Goal: Information Seeking & Learning: Learn about a topic

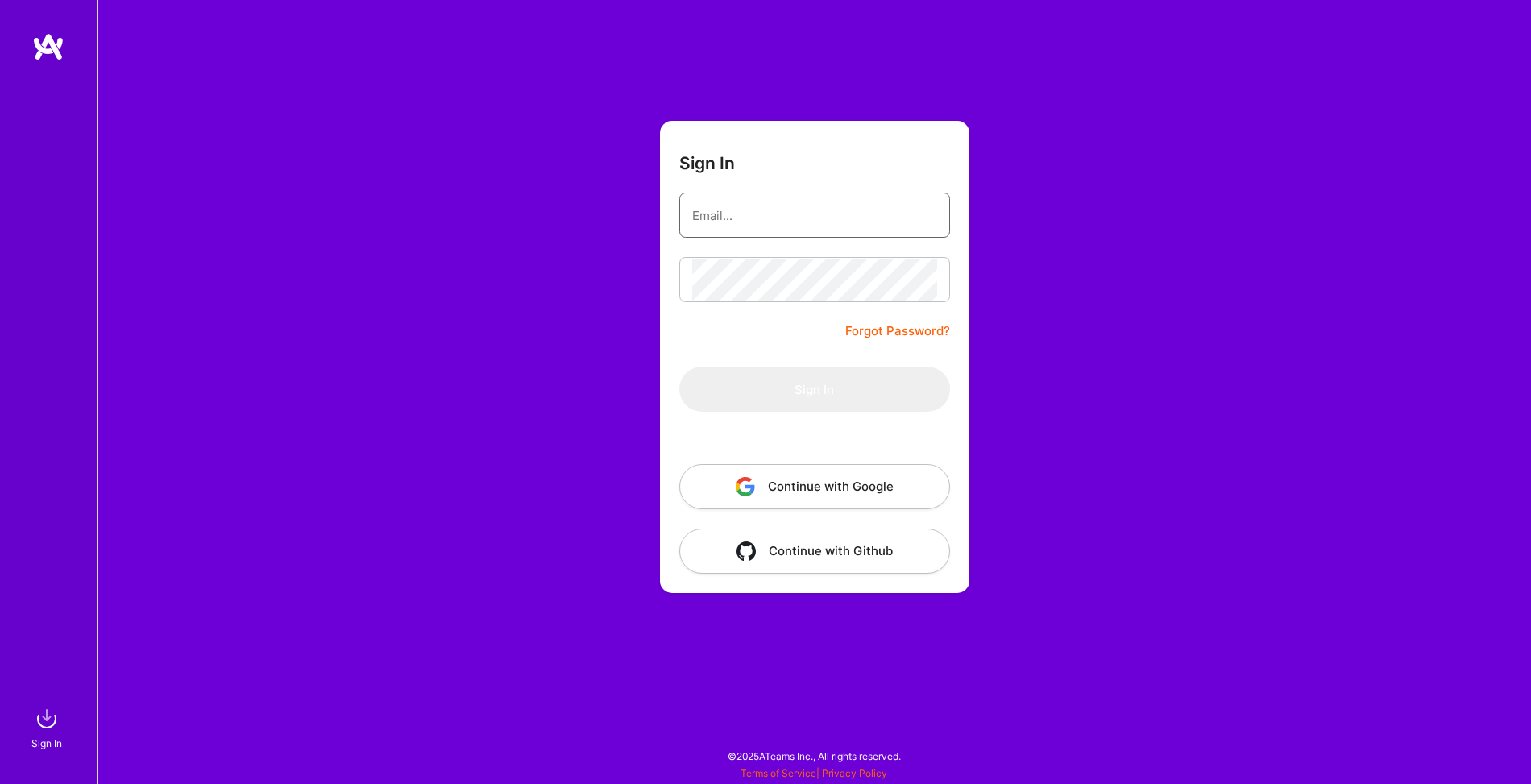
type input "[PERSON_NAME][EMAIL_ADDRESS][DOMAIN_NAME]"
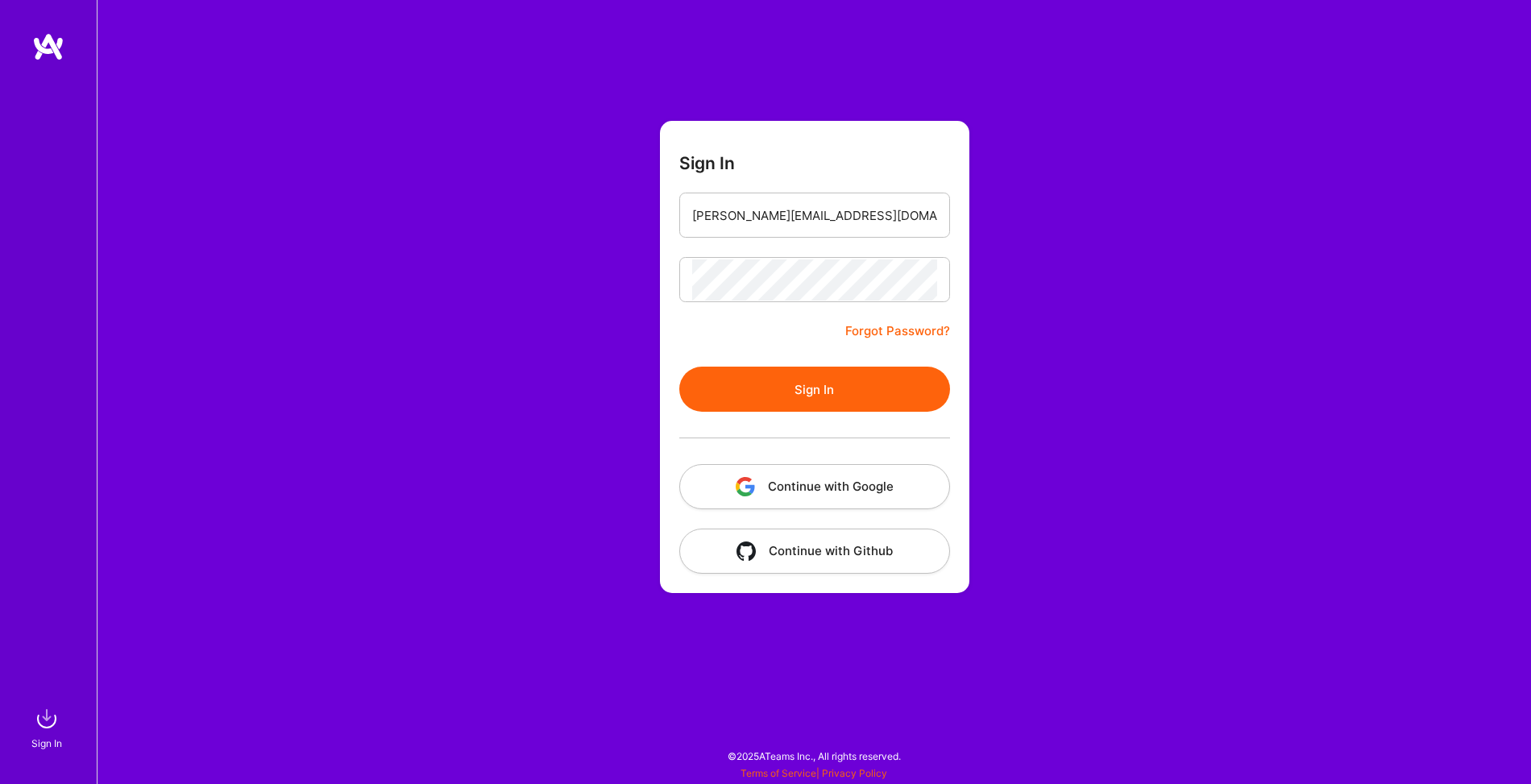
click at [782, 391] on button "Sign In" at bounding box center [814, 389] width 271 height 45
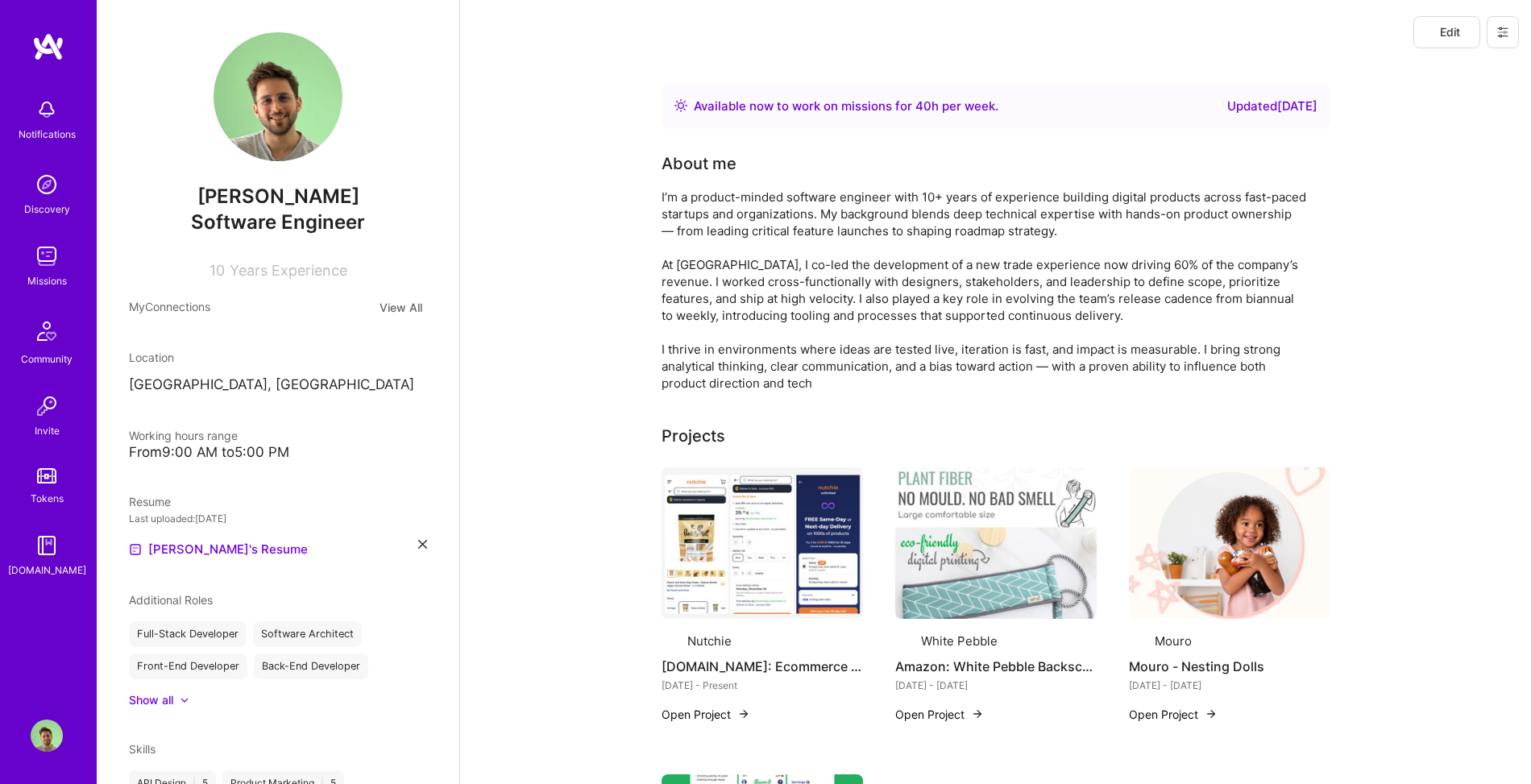
click at [44, 258] on img at bounding box center [47, 256] width 32 height 32
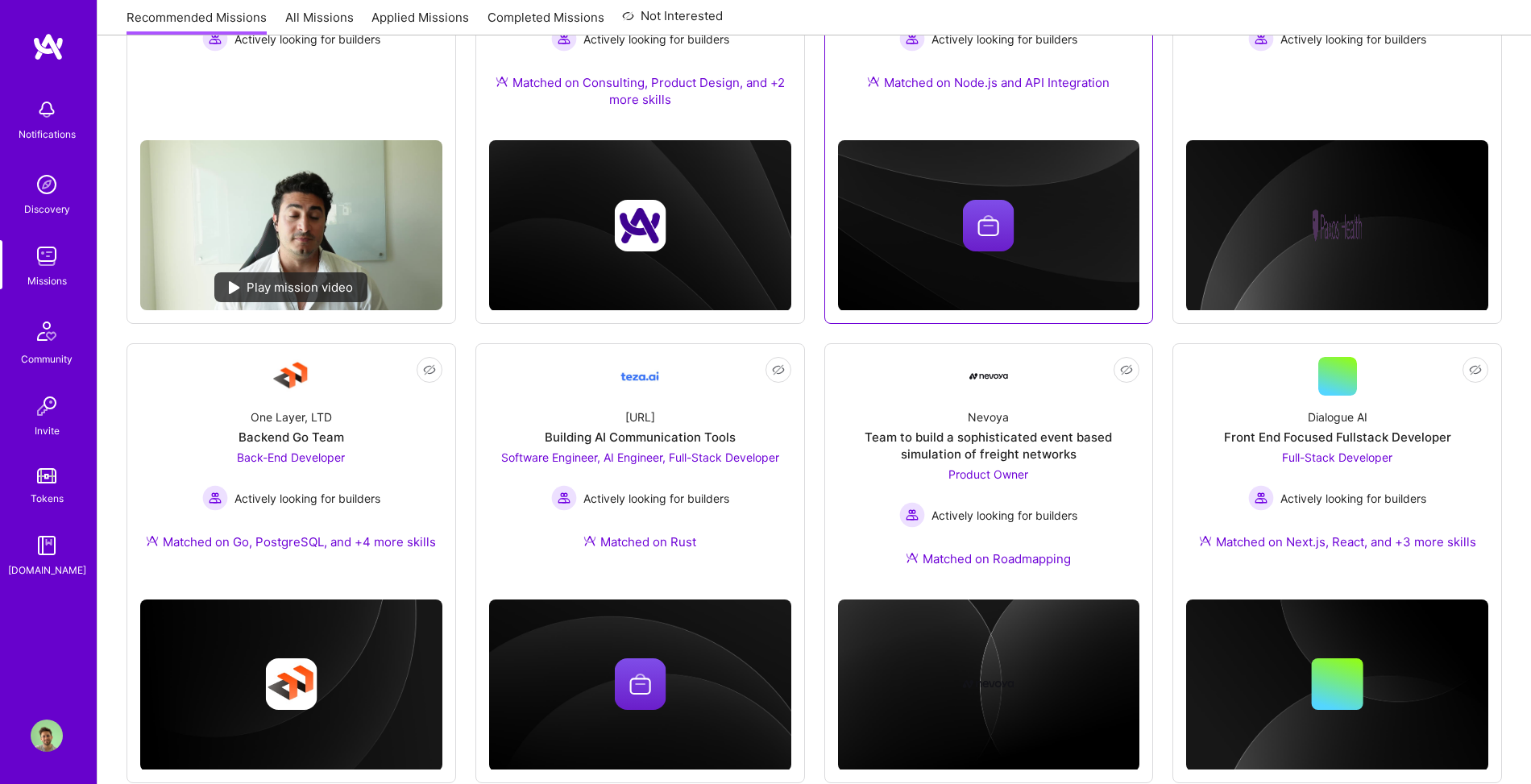
scroll to position [425, 0]
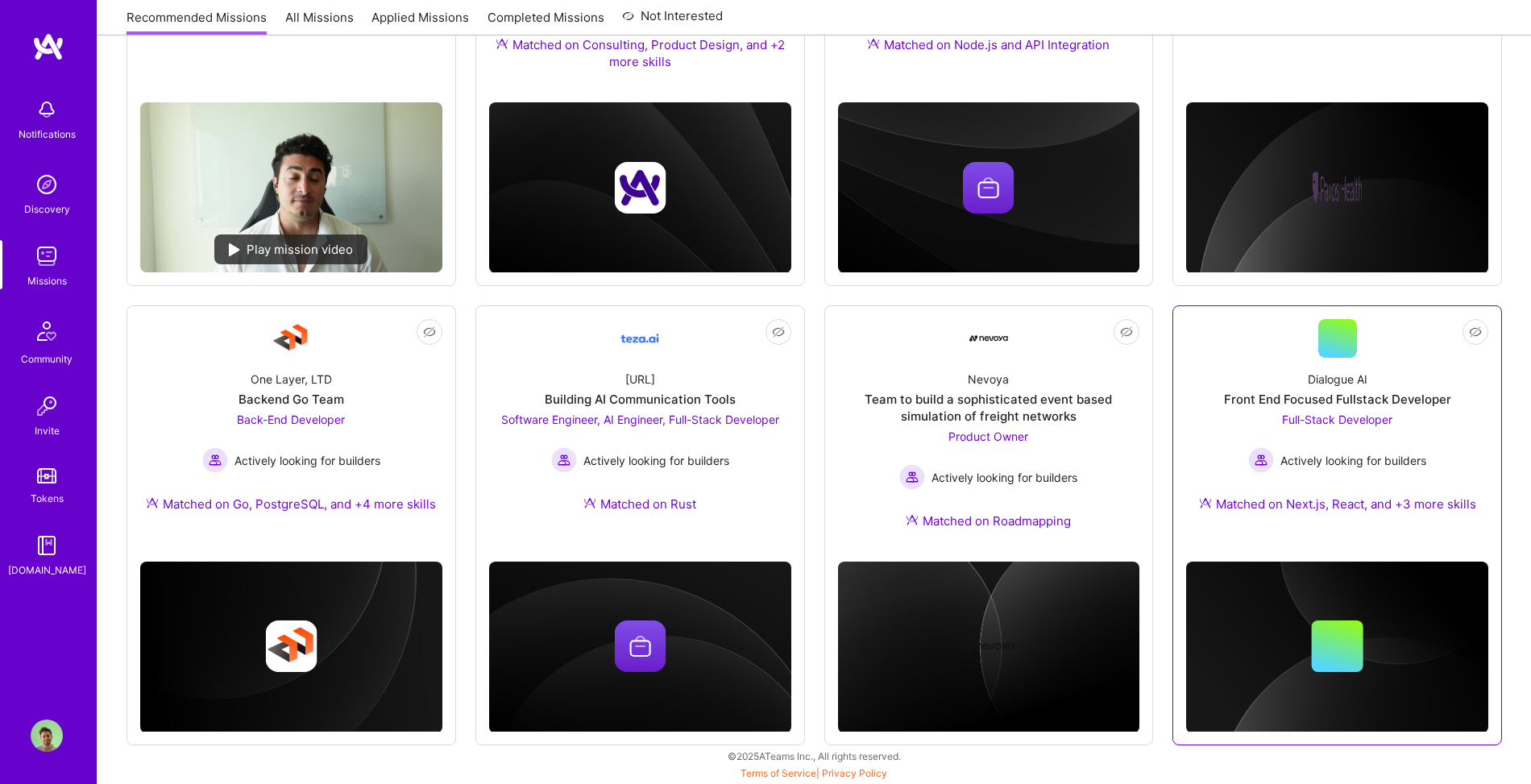
click at [1388, 378] on div "Dialogue AI Front End Focused Fullstack Developer Full-Stack Developer Actively…" at bounding box center [1337, 445] width 302 height 174
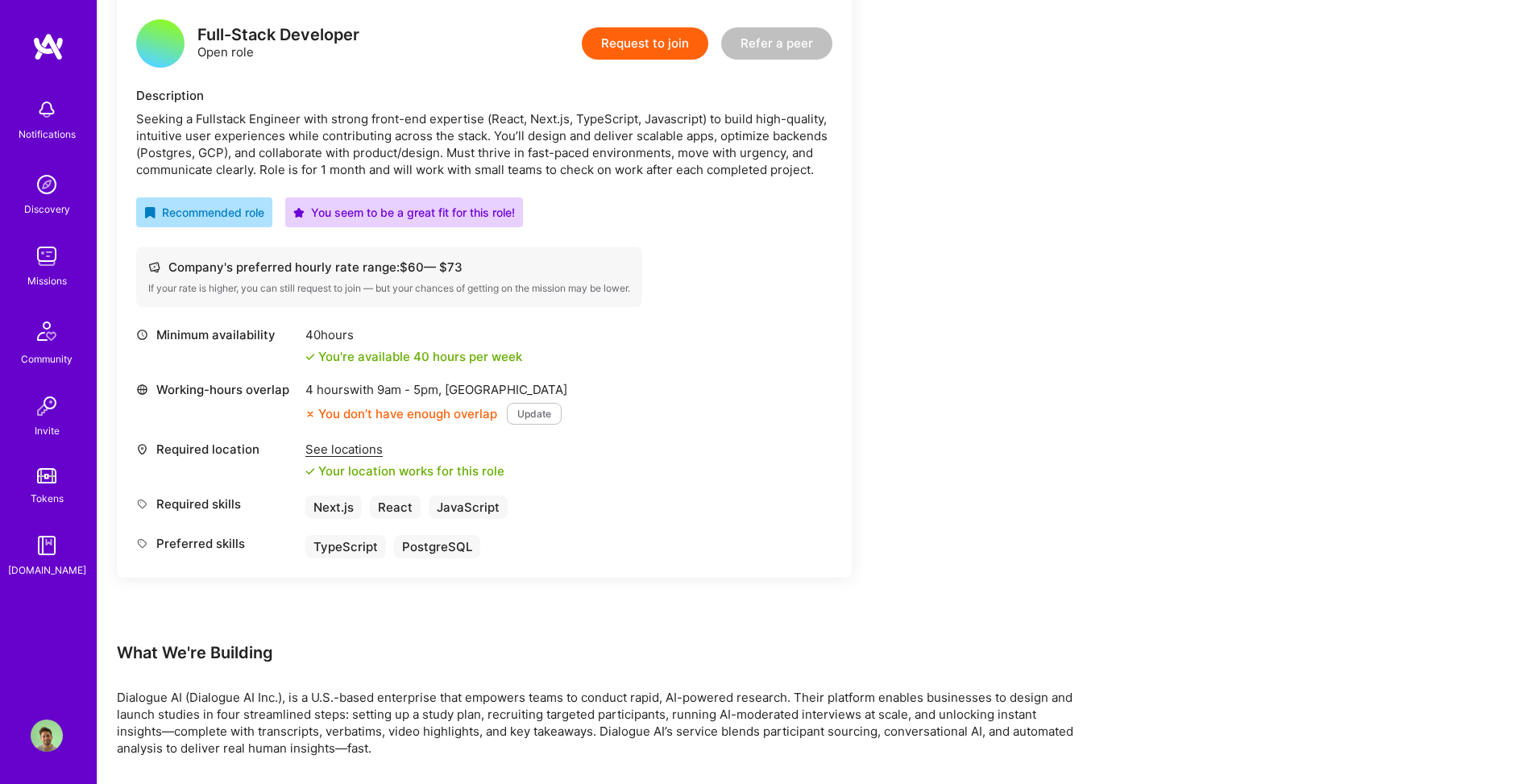
scroll to position [415, 0]
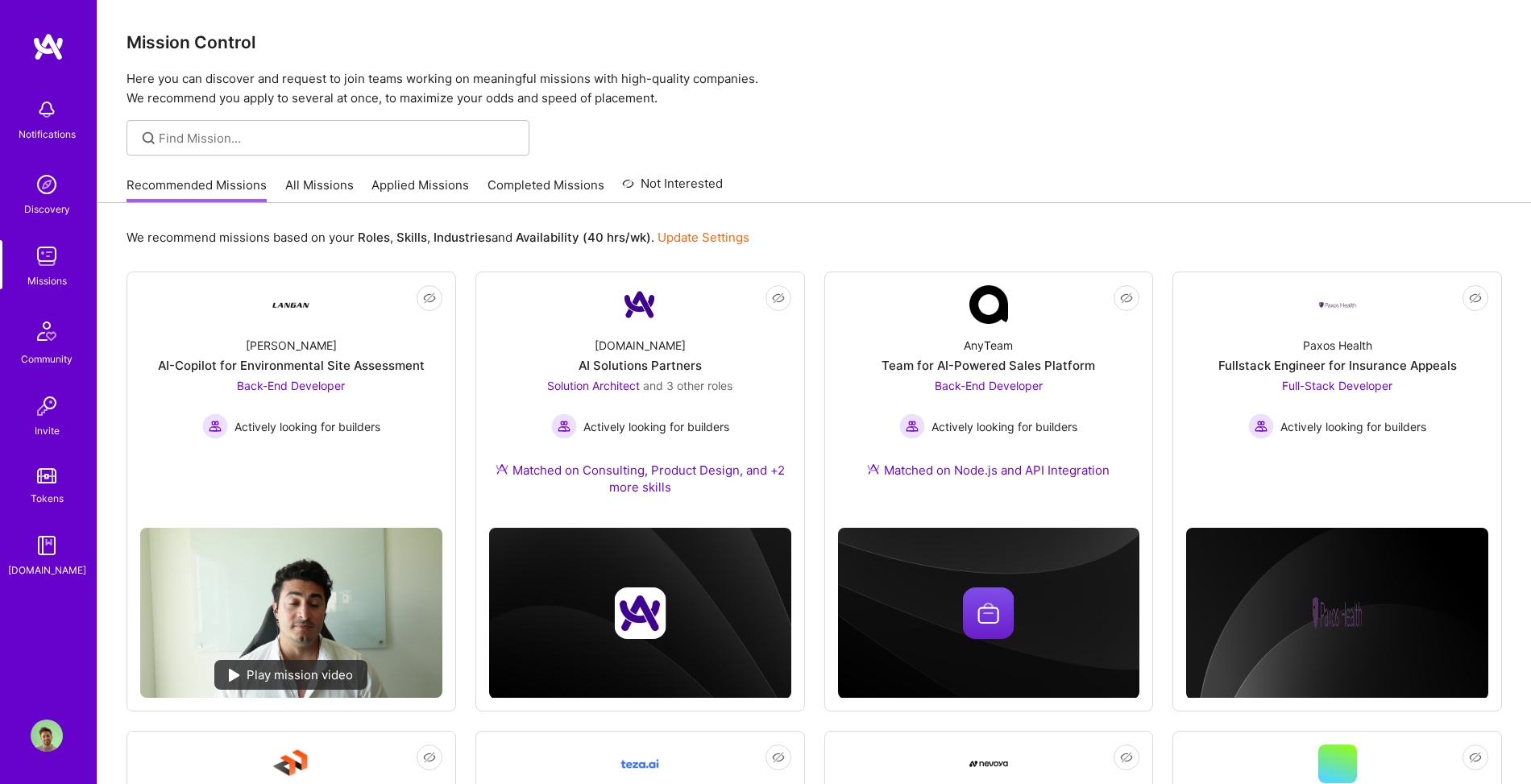
click at [470, 419] on div "Not Interested [PERSON_NAME]-Copilot for Environmental Site Assessment Back-End…" at bounding box center [814, 721] width 1375 height 899
click at [377, 398] on div "Back-End Developer Actively looking for builders" at bounding box center [291, 407] width 178 height 62
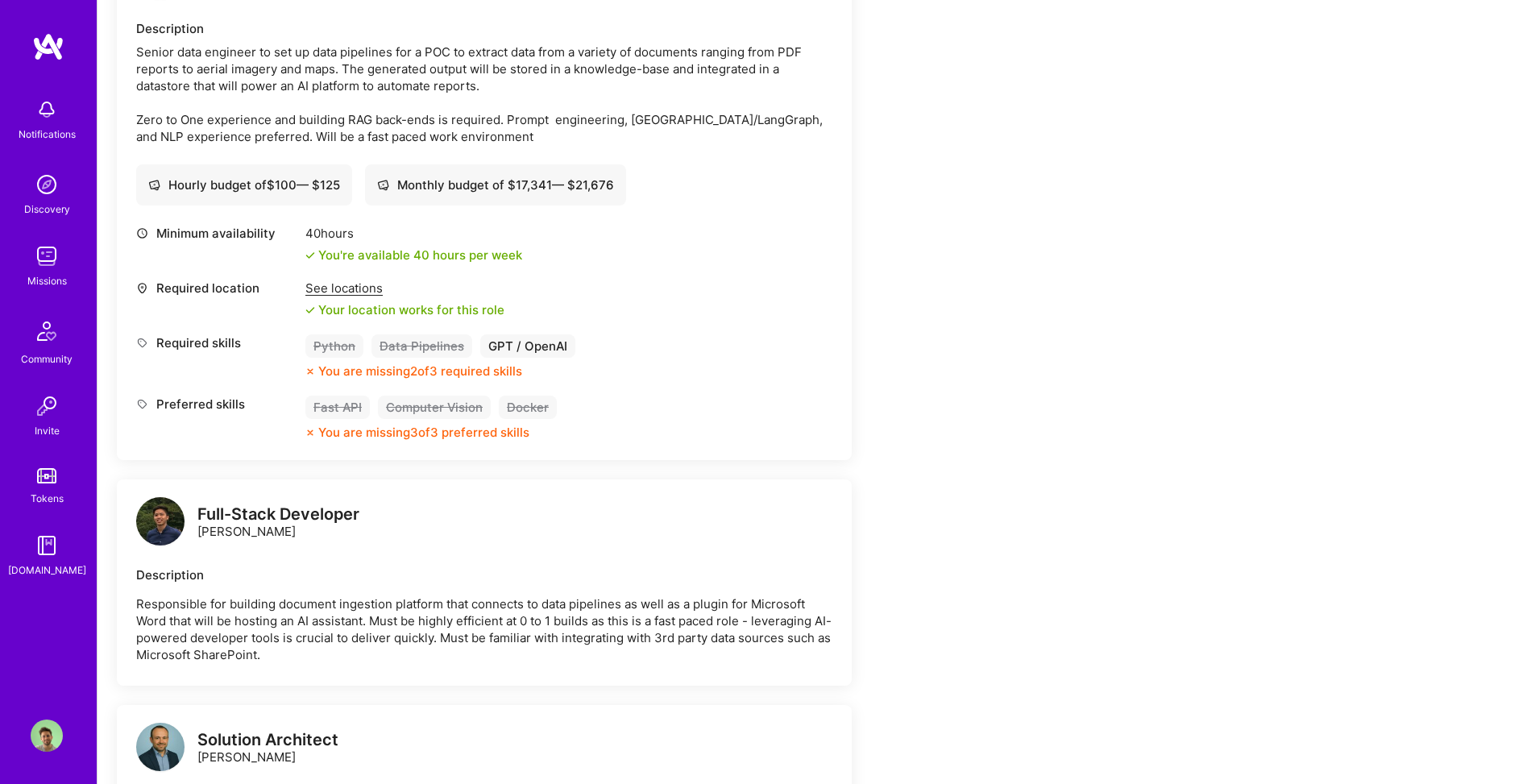
scroll to position [486, 0]
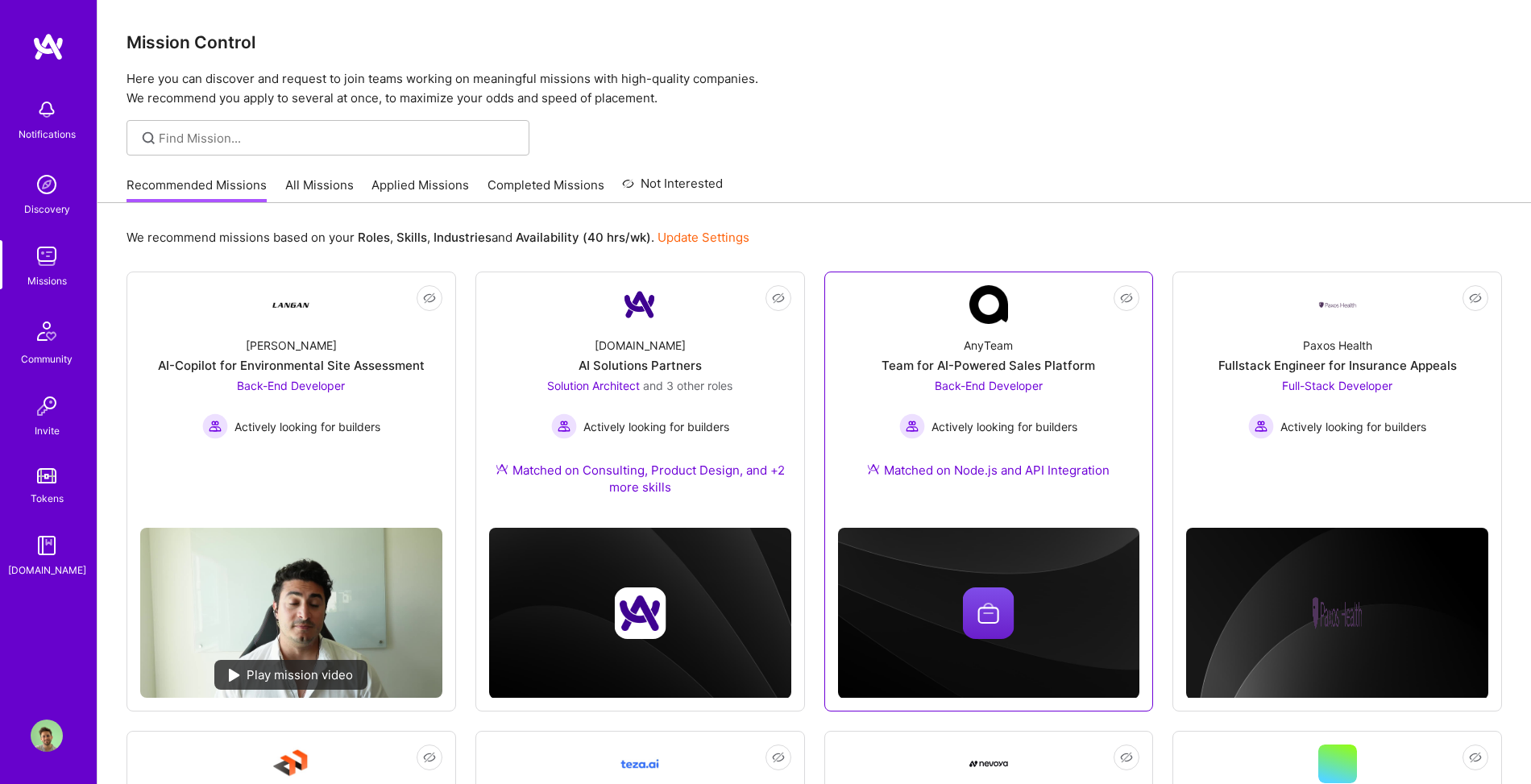
click at [974, 331] on div "AnyTeam Team for AI-Powered Sales Platform Back-End Developer Actively looking …" at bounding box center [988, 411] width 302 height 174
